Goal: Task Accomplishment & Management: Complete application form

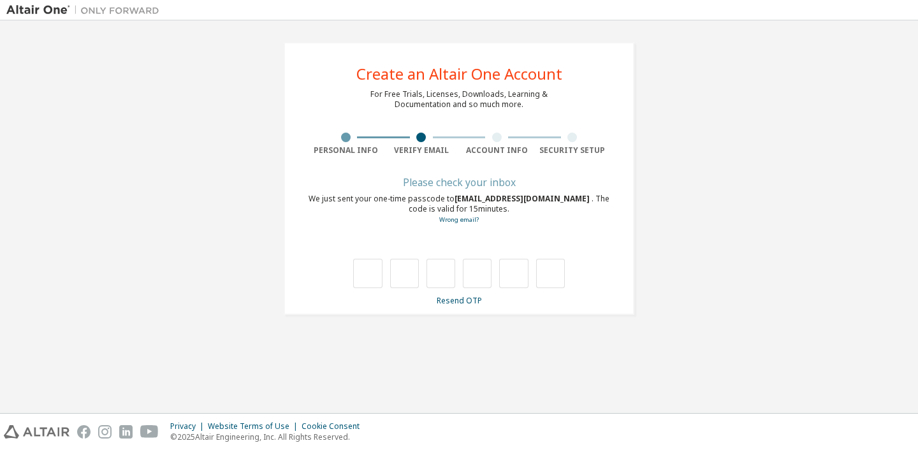
type input "*"
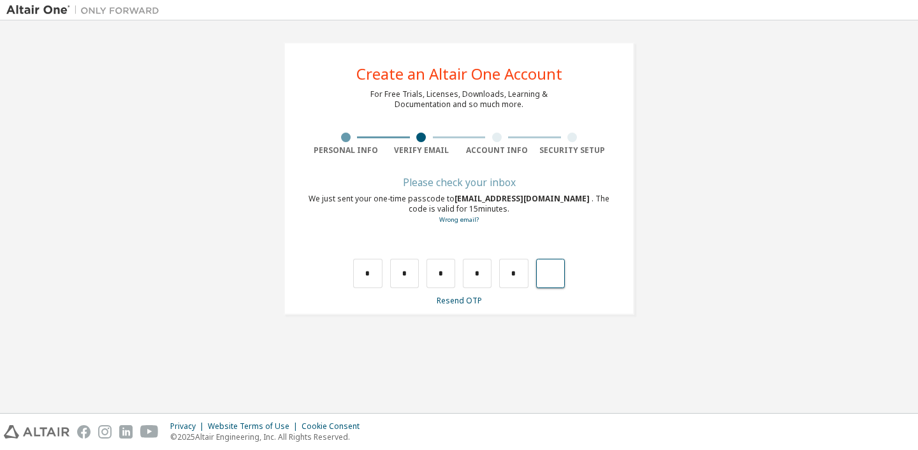
type input "*"
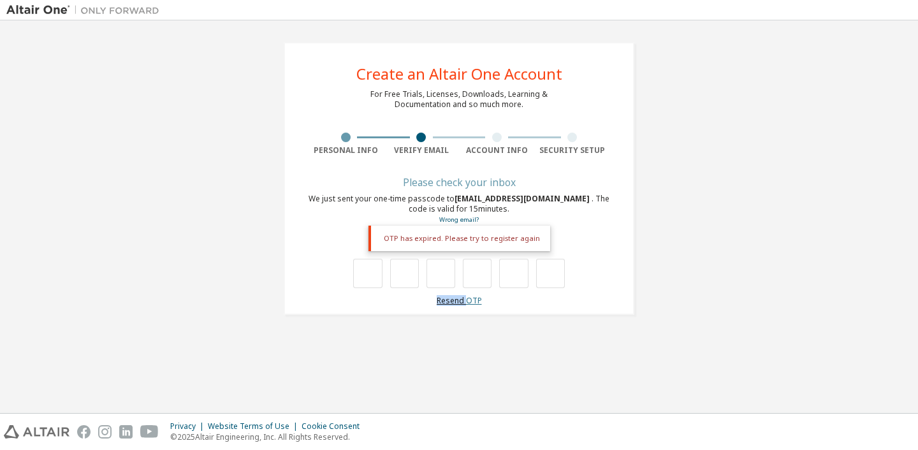
click at [467, 295] on link "Resend OTP" at bounding box center [459, 300] width 45 height 11
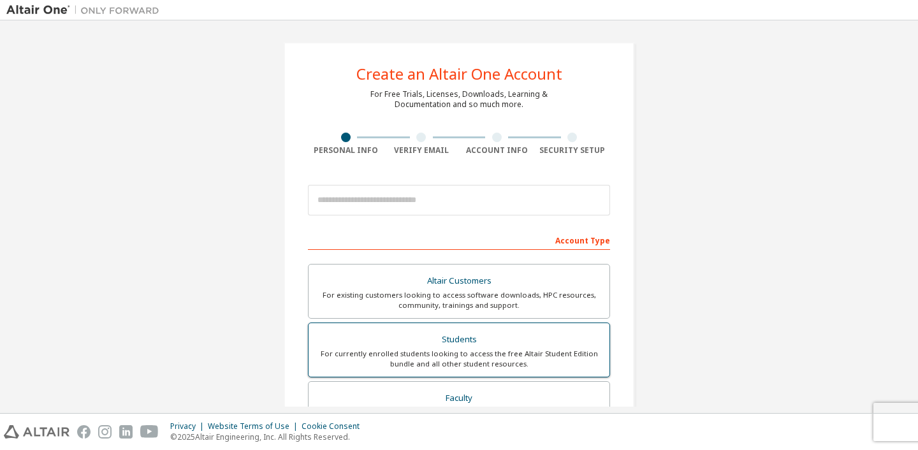
click at [445, 344] on div "Students" at bounding box center [459, 340] width 286 height 18
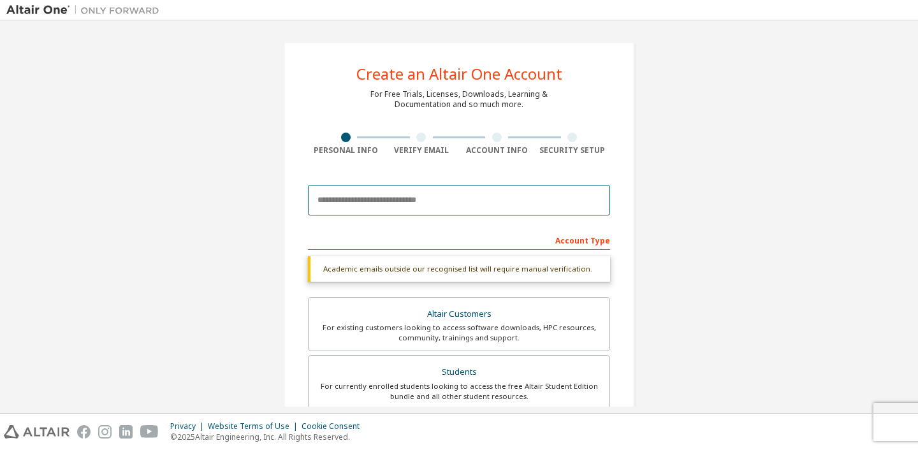
click at [435, 207] on input "email" at bounding box center [459, 200] width 302 height 31
type input "**********"
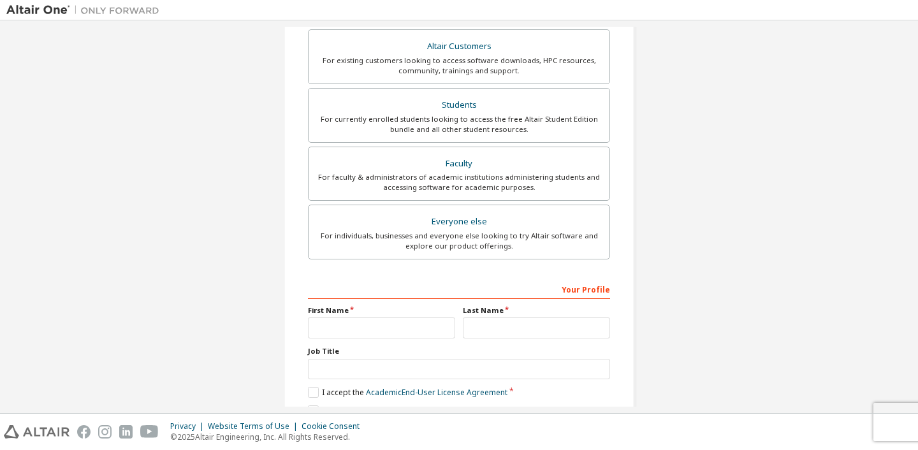
scroll to position [295, 0]
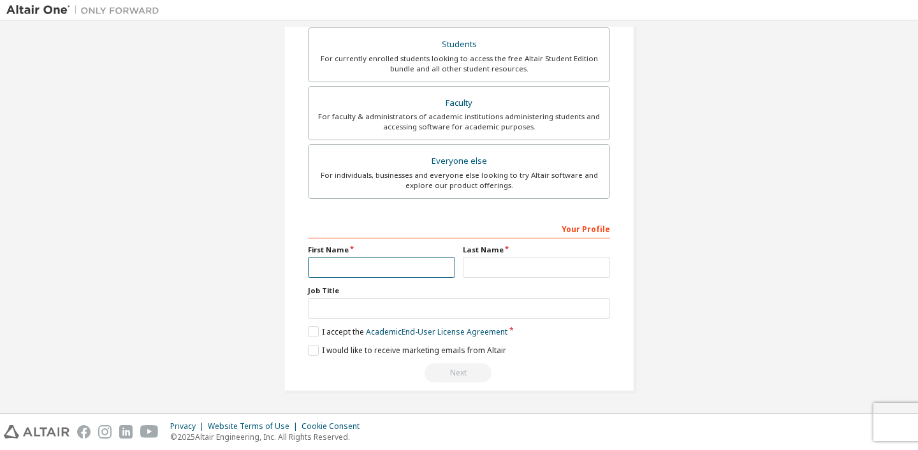
click at [415, 268] on input "text" at bounding box center [381, 267] width 147 height 21
type input "**********"
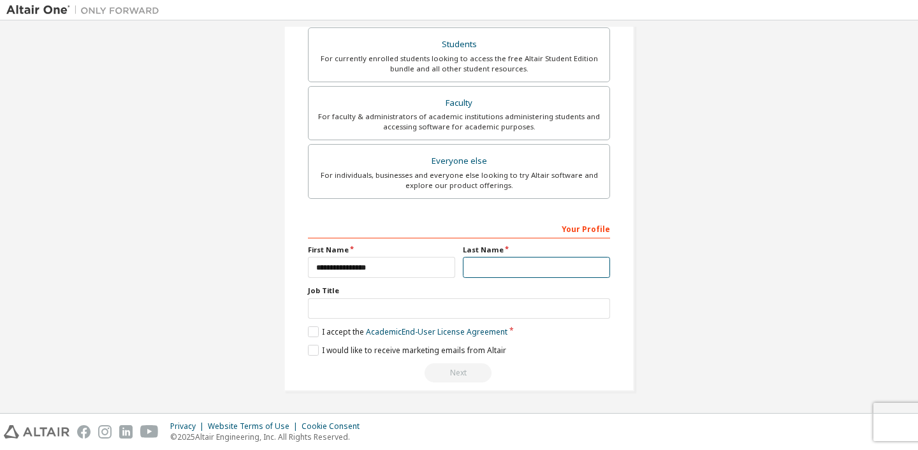
click at [474, 268] on input "text" at bounding box center [536, 267] width 147 height 21
type input "*****"
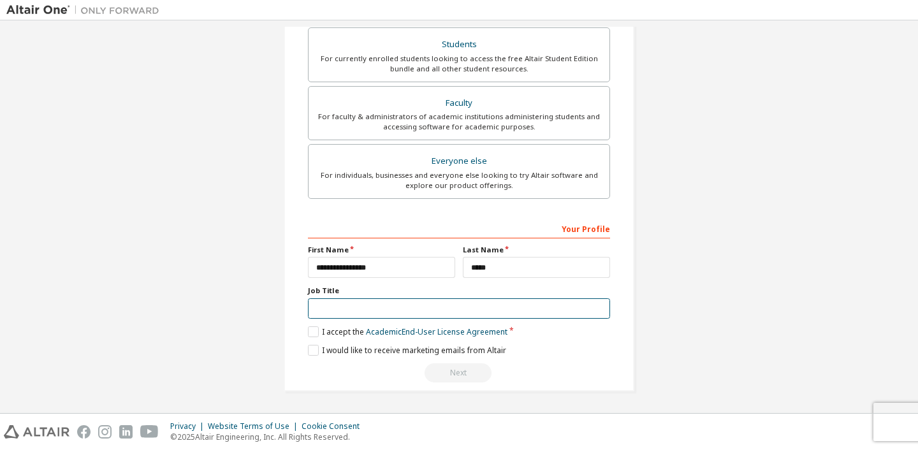
click at [492, 308] on input "text" at bounding box center [459, 308] width 302 height 21
type input "*******"
click at [337, 330] on label "I accept the Academic End-User License Agreement" at bounding box center [407, 331] width 199 height 11
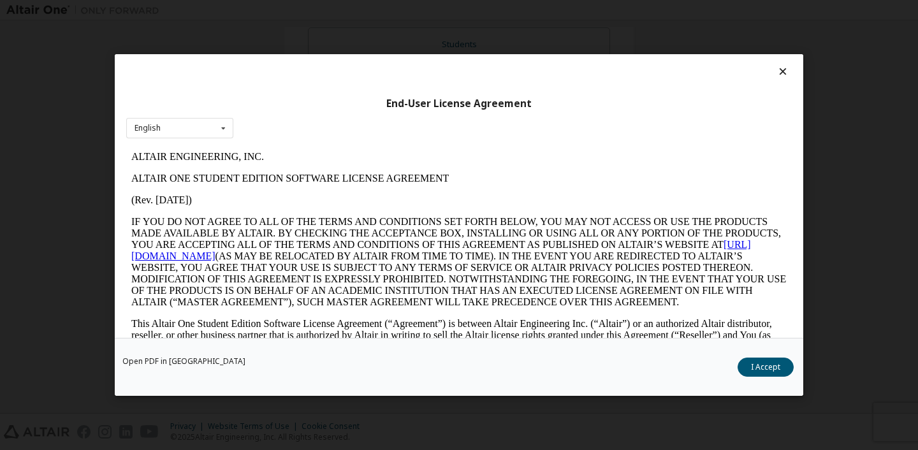
scroll to position [0, 0]
click at [789, 359] on button "I Accept" at bounding box center [765, 367] width 56 height 19
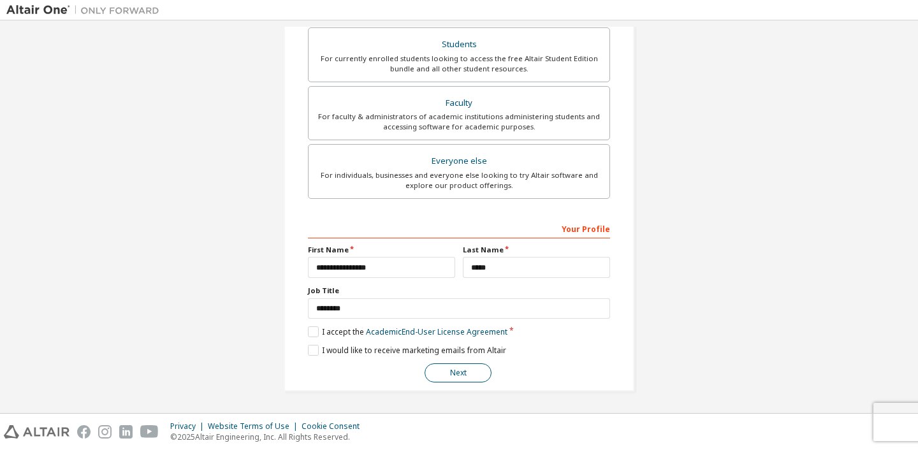
click at [444, 373] on button "Next" at bounding box center [457, 372] width 67 height 19
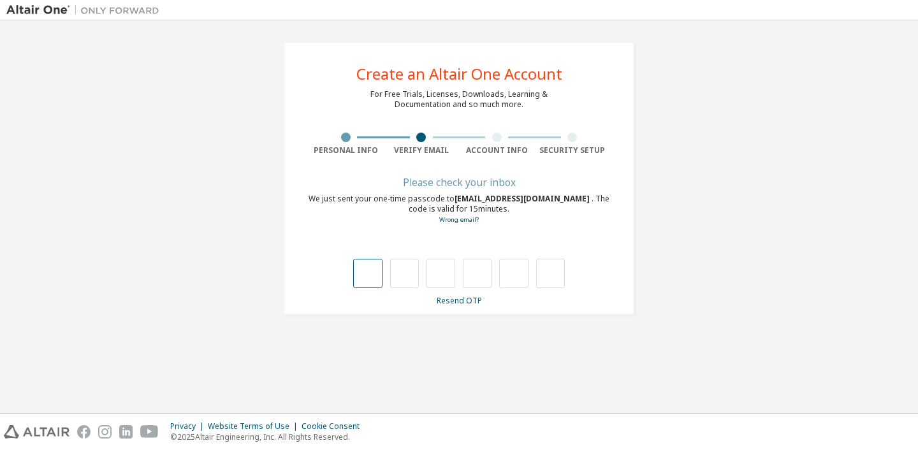
type input "*"
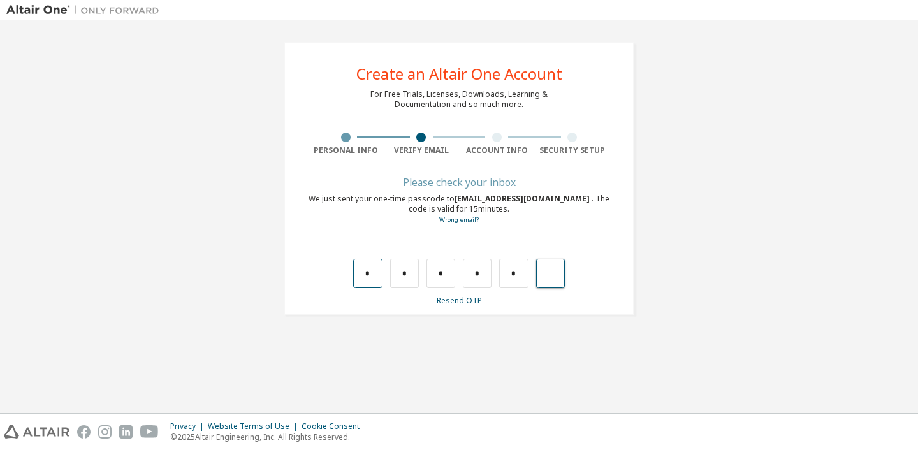
type input "*"
click at [370, 272] on input "text" at bounding box center [367, 273] width 29 height 29
type input "*"
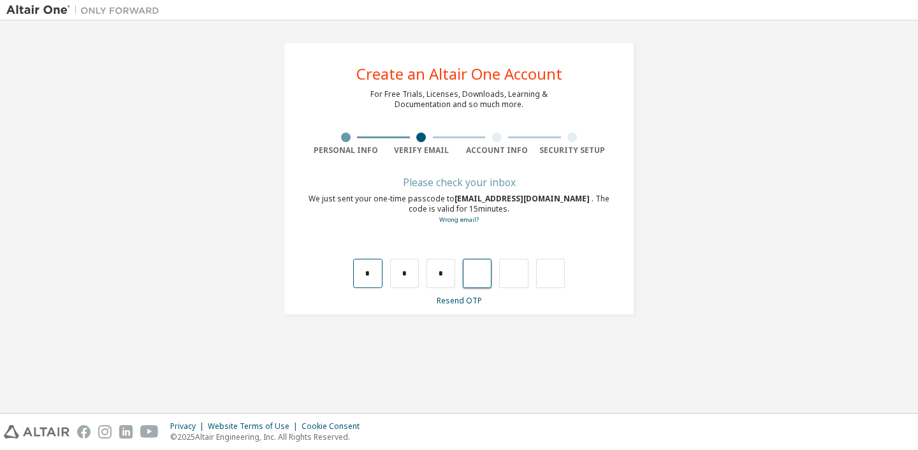
type input "*"
click at [454, 296] on link "Resend OTP" at bounding box center [459, 300] width 45 height 11
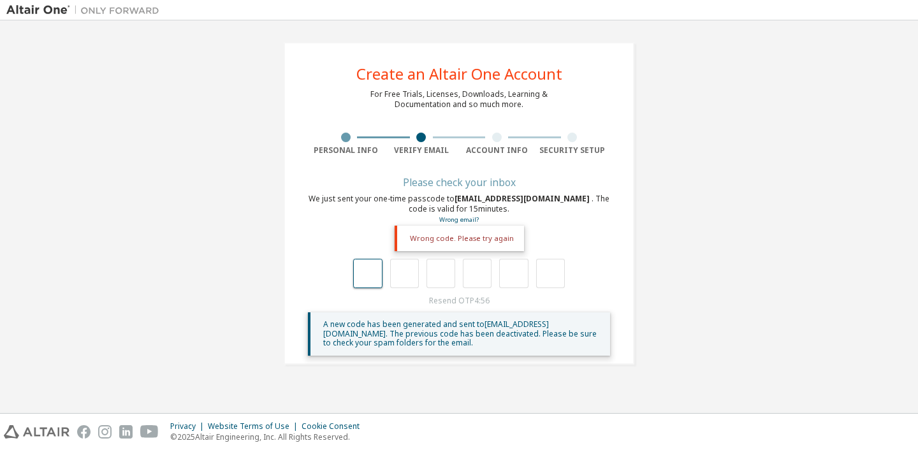
click at [363, 272] on input "text" at bounding box center [367, 273] width 29 height 29
type input "*"
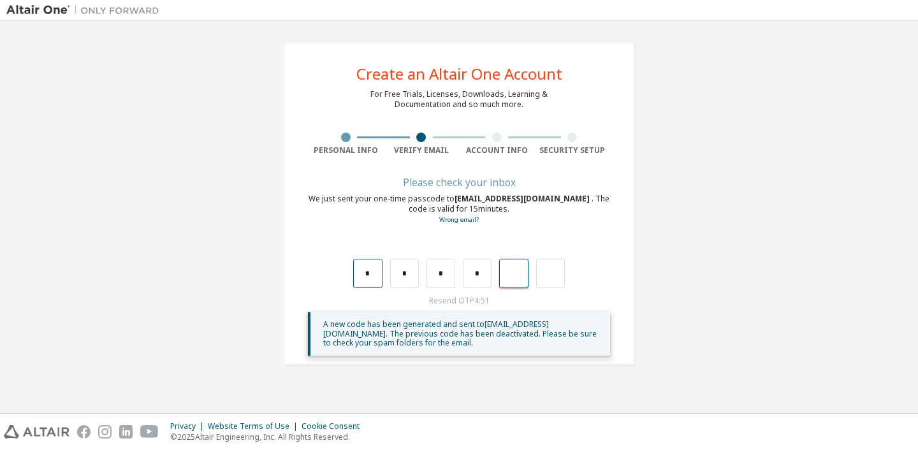
type input "*"
click at [379, 277] on input "text" at bounding box center [367, 273] width 29 height 29
type input "*"
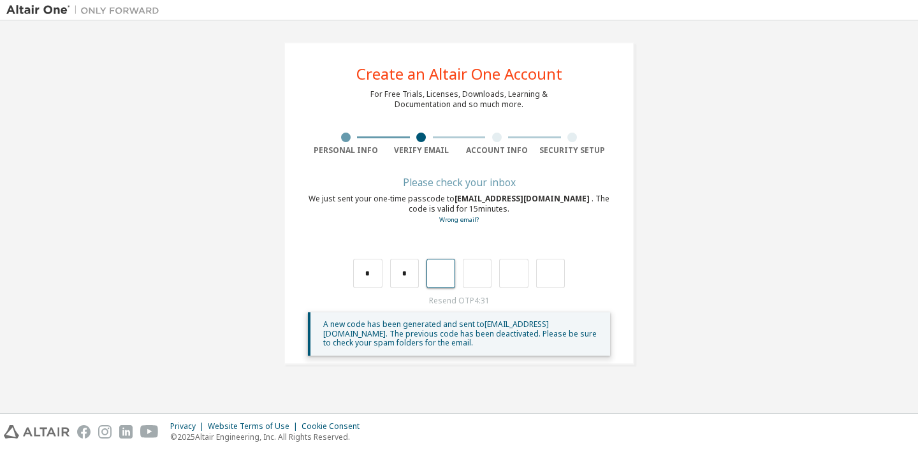
type input "*"
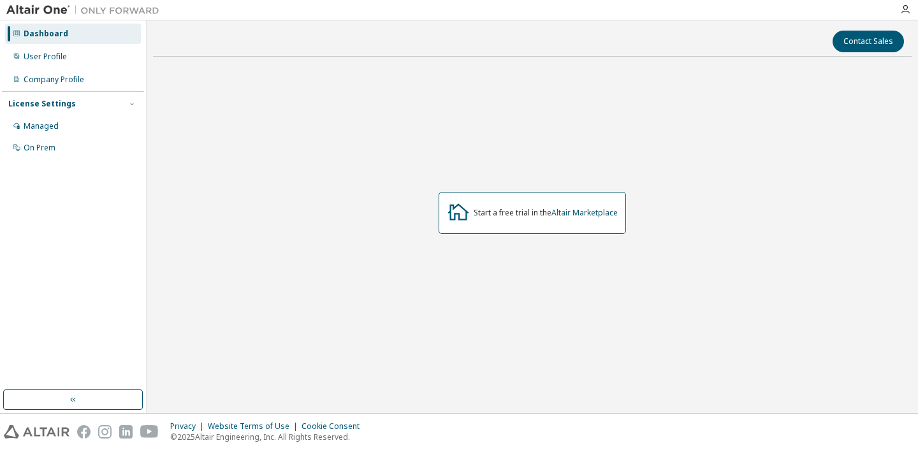
click at [117, 98] on div "License Settings" at bounding box center [72, 103] width 129 height 11
click at [120, 99] on div "License Settings" at bounding box center [72, 103] width 129 height 11
click at [548, 224] on div "Start a free trial in the Altair Marketplace" at bounding box center [532, 213] width 187 height 42
click at [459, 215] on icon at bounding box center [458, 211] width 23 height 23
